Goal: Check status: Check status

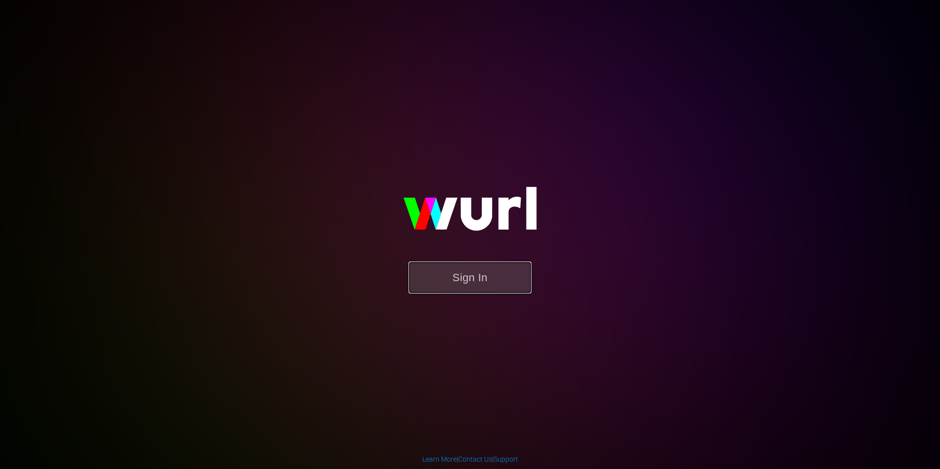
click at [496, 283] on button "Sign In" at bounding box center [470, 278] width 123 height 32
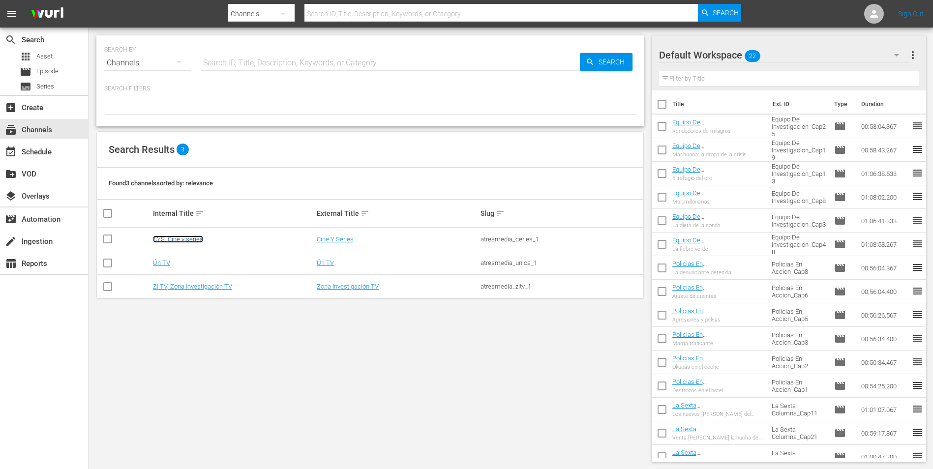
click at [181, 241] on link "CYS, Cine y series" at bounding box center [178, 239] width 50 height 7
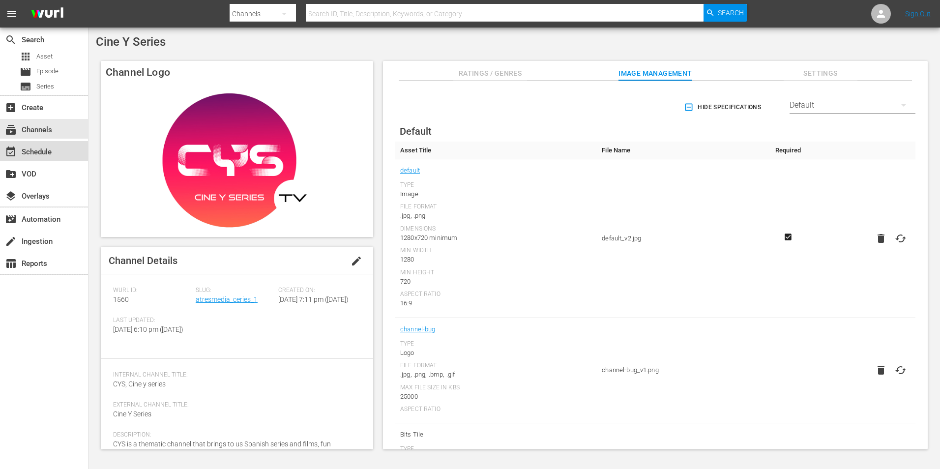
click at [49, 151] on div "event_available Schedule" at bounding box center [27, 150] width 55 height 9
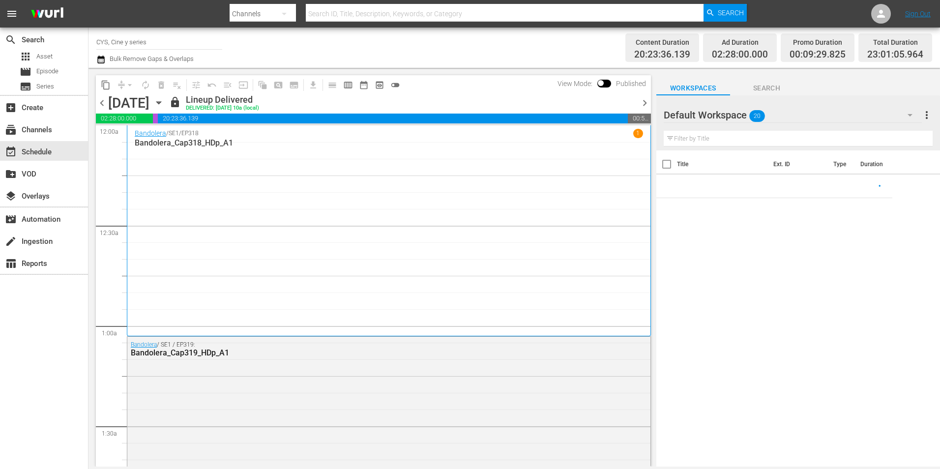
click at [104, 105] on span "chevron_left" at bounding box center [102, 103] width 12 height 12
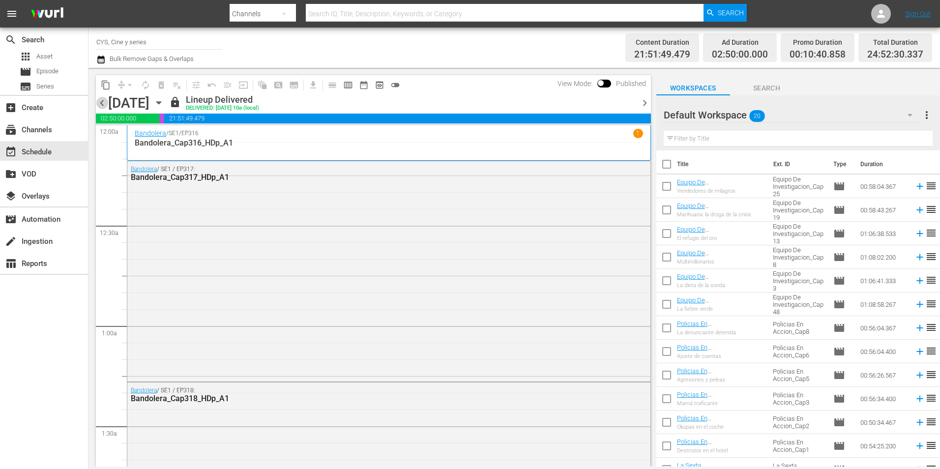
click at [104, 105] on span "chevron_left" at bounding box center [102, 103] width 12 height 12
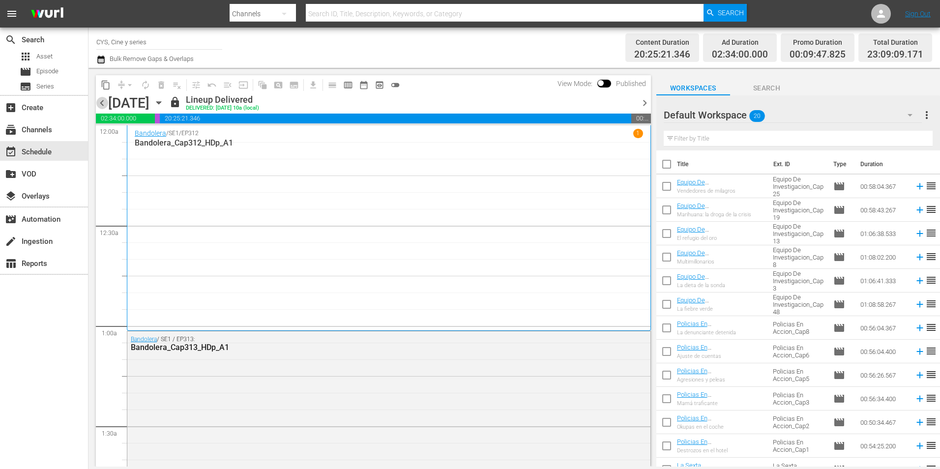
click at [102, 105] on span "chevron_left" at bounding box center [102, 103] width 12 height 12
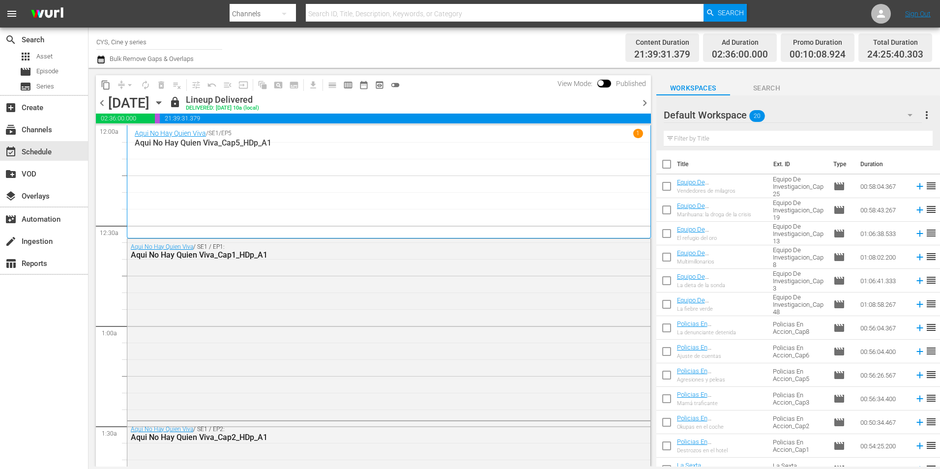
click at [104, 107] on span "chevron_left" at bounding box center [102, 103] width 12 height 12
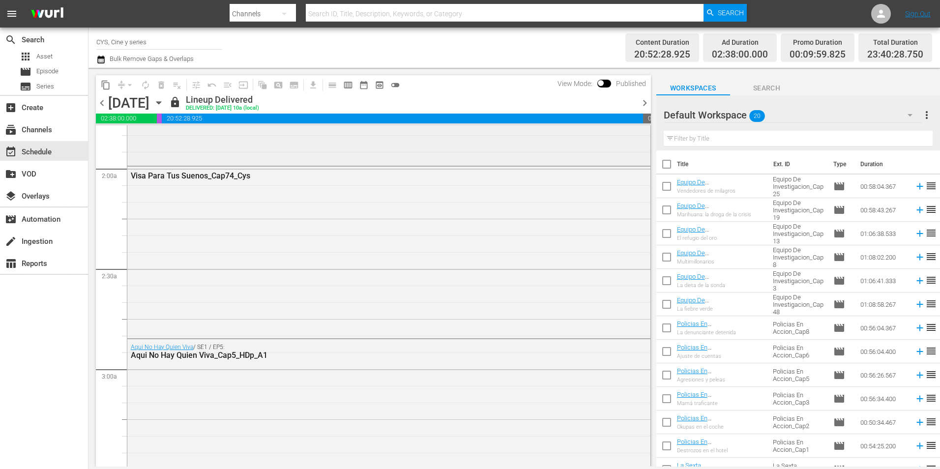
scroll to position [492, 0]
